Goal: Check status: Check status

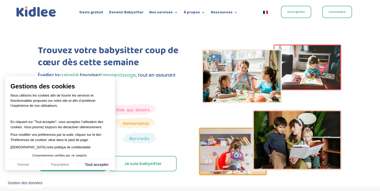
click at [298, 14] on link "Inscription" at bounding box center [296, 12] width 30 height 12
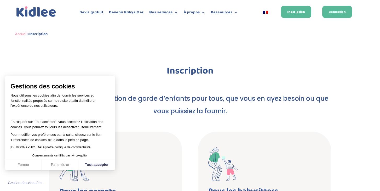
click at [338, 12] on link "Connexion" at bounding box center [337, 12] width 30 height 12
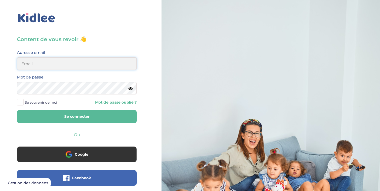
type input "[EMAIL_ADDRESS][DOMAIN_NAME]"
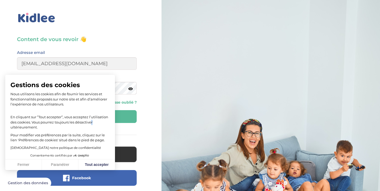
click at [89, 120] on p "En cliquant sur ”Tout accepter”, vous acceptez l’utilisation des cookies. Vous …" at bounding box center [59, 119] width 99 height 20
click at [116, 116] on button "Se connecter" at bounding box center [77, 116] width 120 height 13
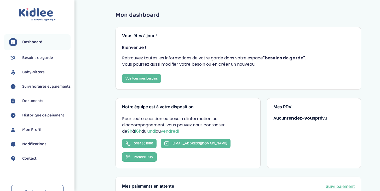
click at [40, 86] on span "Suivi horaires et paiements" at bounding box center [46, 86] width 48 height 6
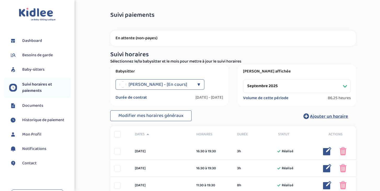
select select "septembre 2025"
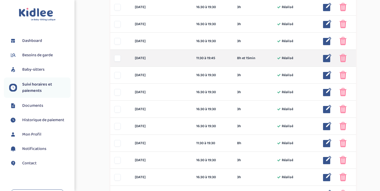
scroll to position [332, 0]
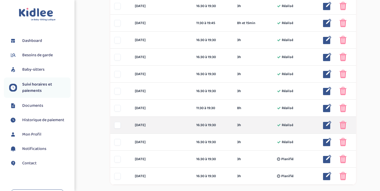
click at [328, 127] on img at bounding box center [327, 125] width 8 height 8
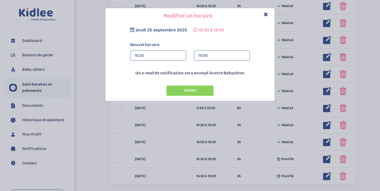
click at [234, 54] on div "19:30" at bounding box center [221, 55] width 47 height 10
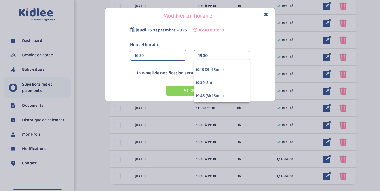
scroll to position [127, 0]
click at [218, 97] on div "19:45 (3h 15min)" at bounding box center [221, 96] width 55 height 13
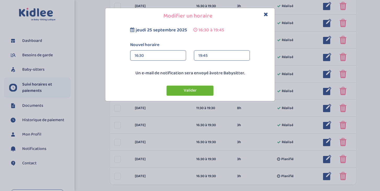
click at [204, 87] on button "Valider" at bounding box center [189, 90] width 47 height 10
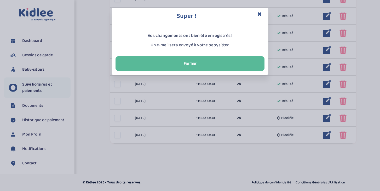
scroll to position [305, 0]
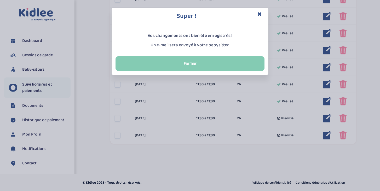
click at [203, 68] on button "Fermer" at bounding box center [189, 63] width 149 height 15
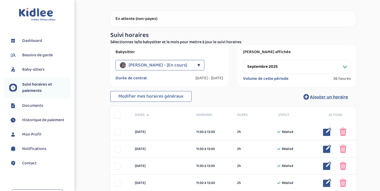
scroll to position [14, 0]
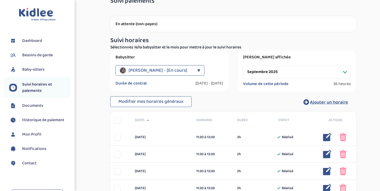
click at [47, 41] on link "Dashboard" at bounding box center [39, 41] width 61 height 8
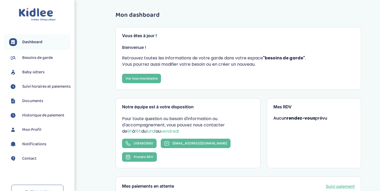
click at [42, 88] on span "Suivi horaires et paiements" at bounding box center [46, 86] width 48 height 6
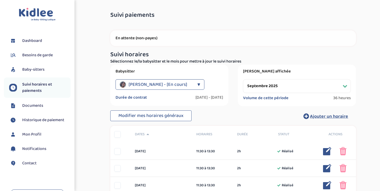
select select "septembre 2025"
click at [197, 84] on div "▼" at bounding box center [198, 84] width 3 height 10
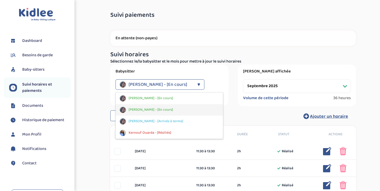
click at [193, 107] on div "[PERSON_NAME] - [En cours]" at bounding box center [169, 109] width 107 height 11
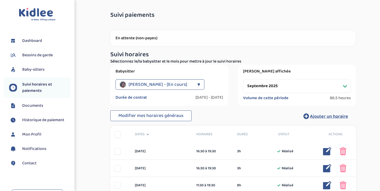
click at [212, 40] on p "En attente (non-payes)" at bounding box center [232, 38] width 235 height 5
